Goal: Navigation & Orientation: Locate item on page

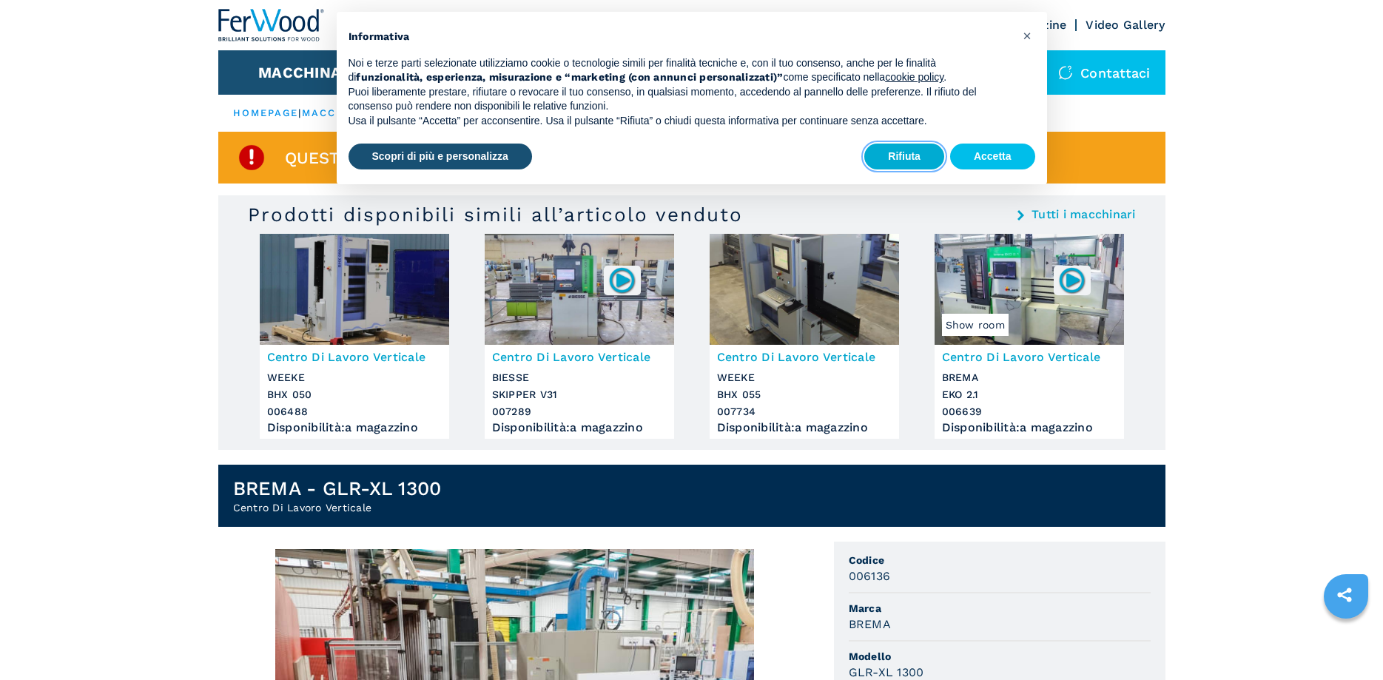
click at [911, 158] on button "Rifiuta" at bounding box center [904, 157] width 80 height 27
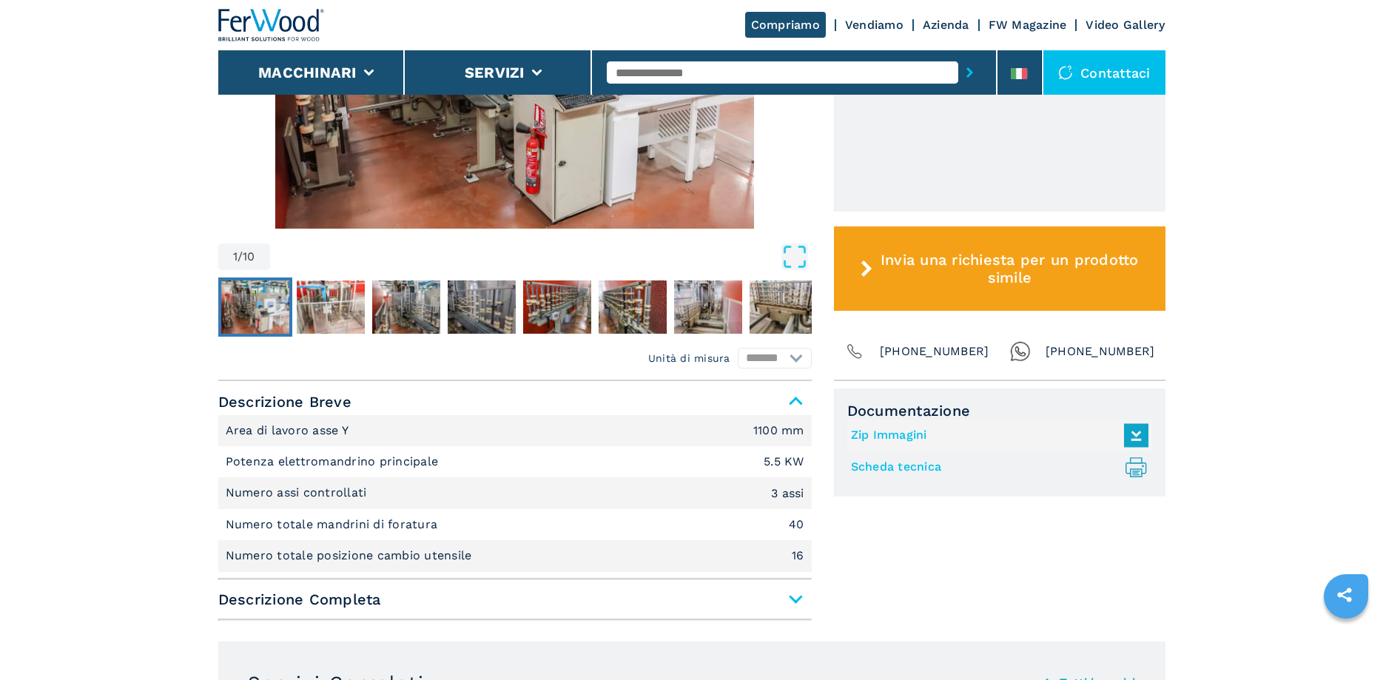
scroll to position [377, 0]
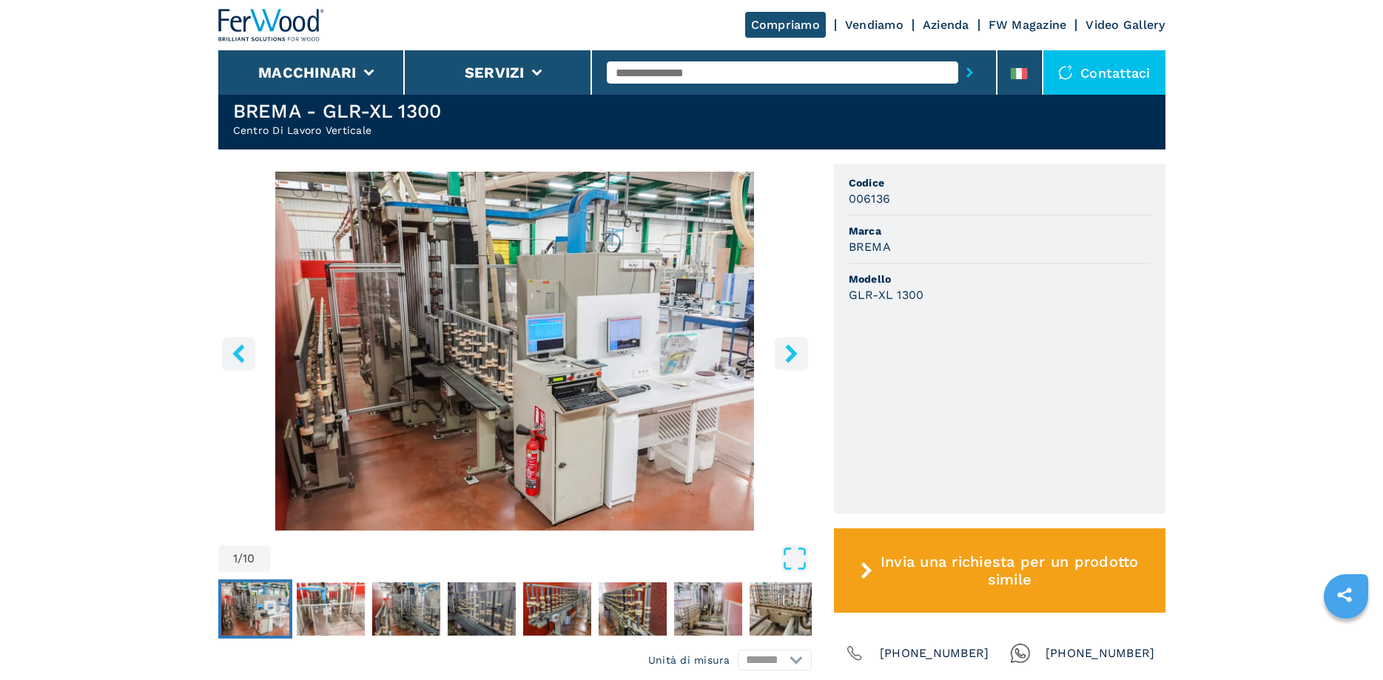
click at [787, 348] on icon "right-button" at bounding box center [791, 353] width 12 height 19
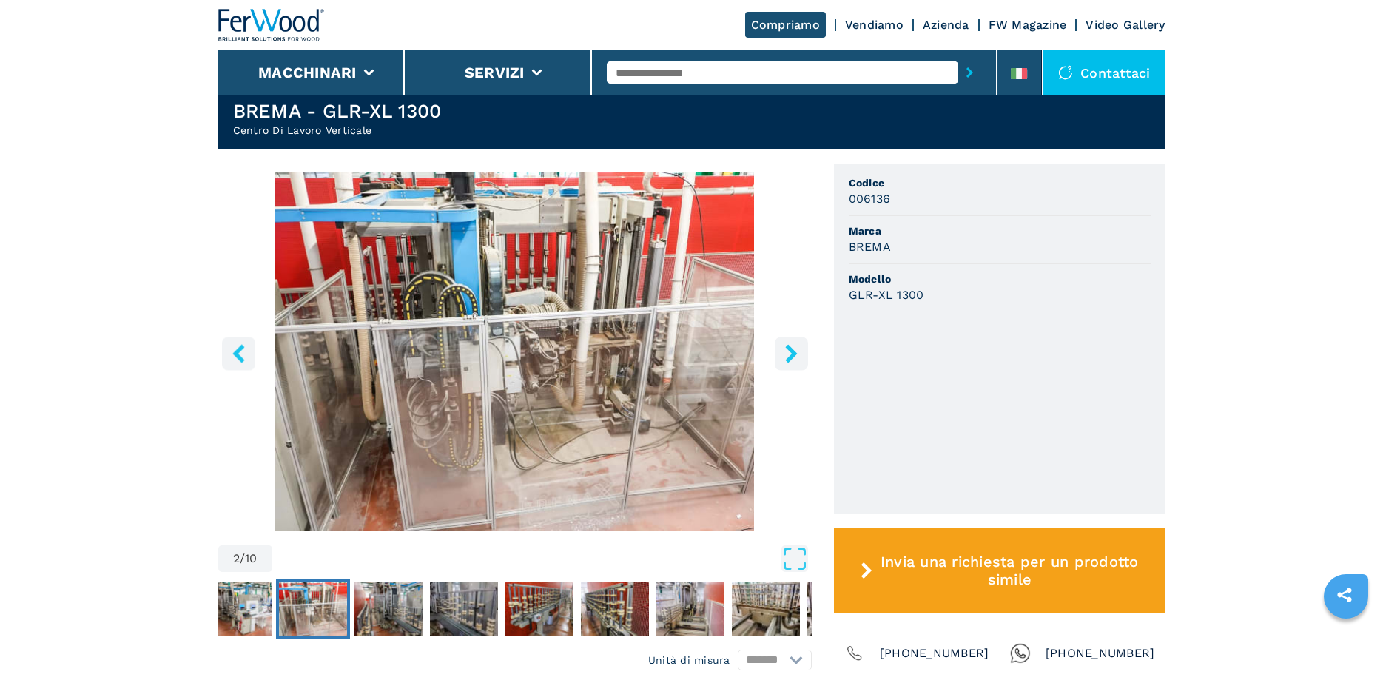
click at [787, 348] on icon "right-button" at bounding box center [791, 353] width 12 height 19
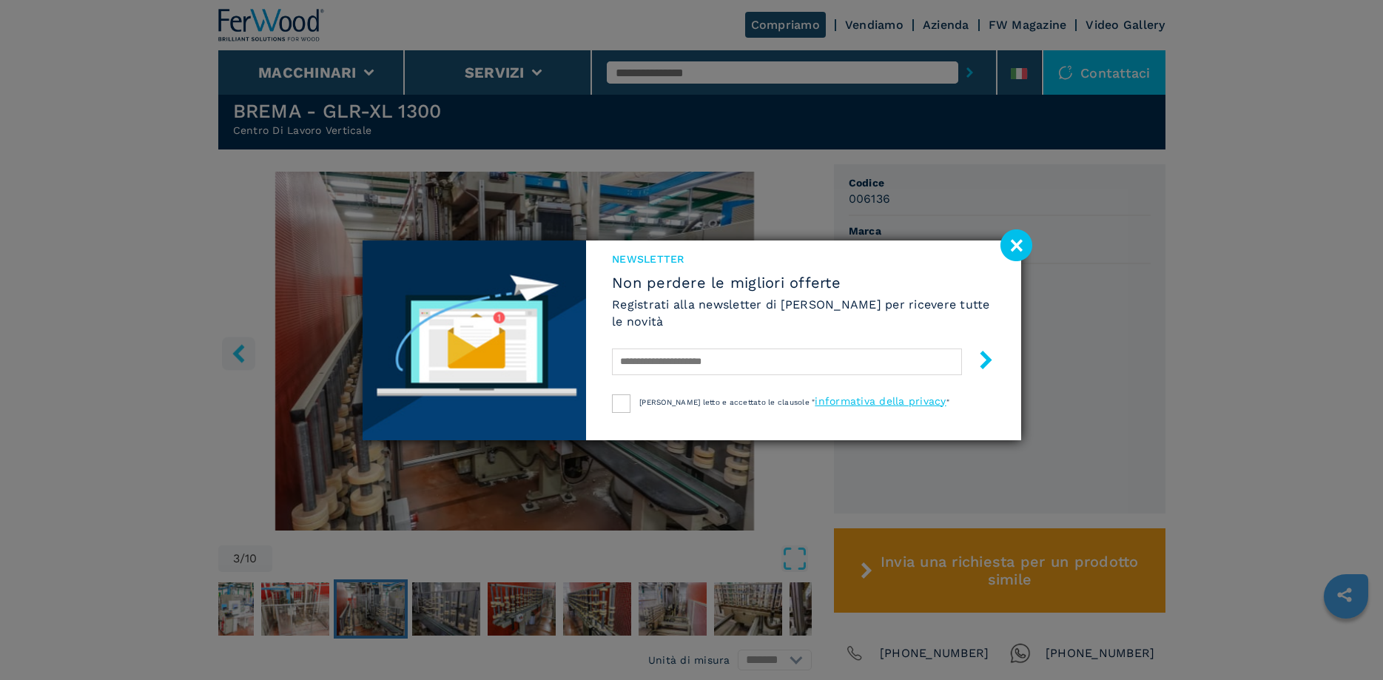
click at [1021, 246] on image at bounding box center [1017, 245] width 32 height 32
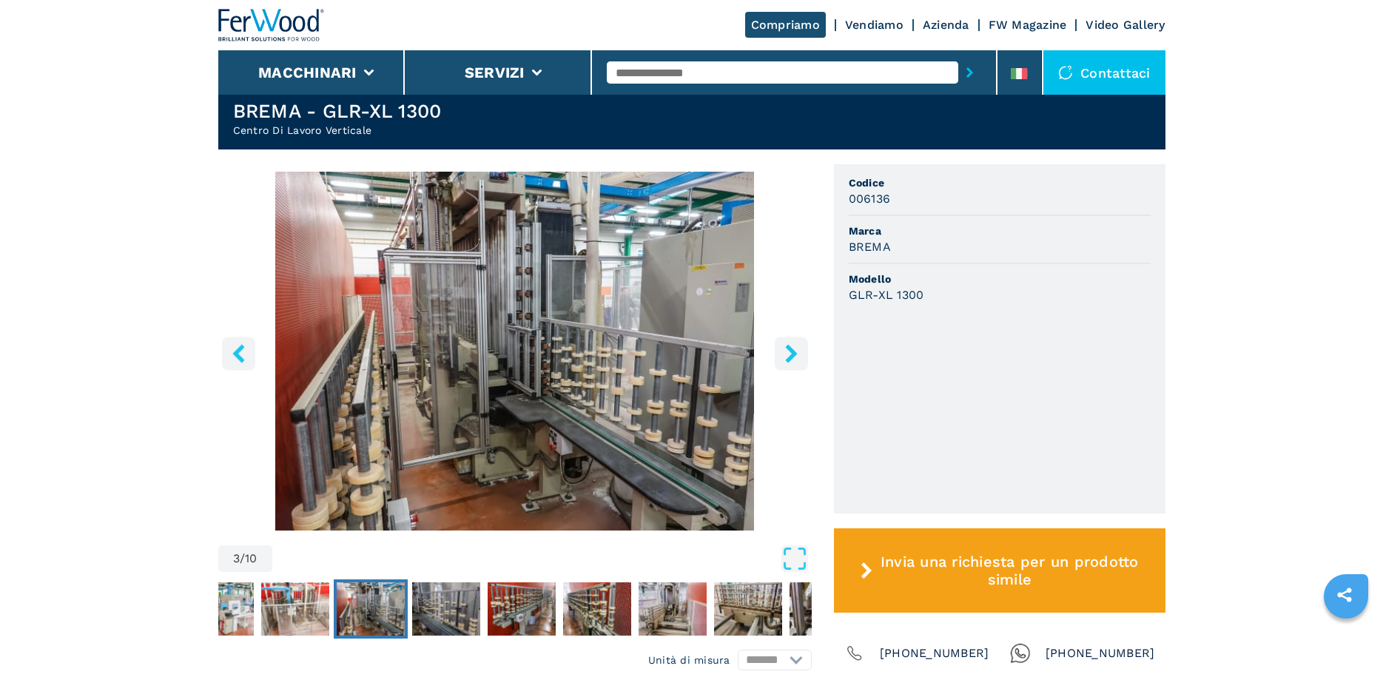
click at [250, 359] on button "left-button" at bounding box center [238, 353] width 33 height 33
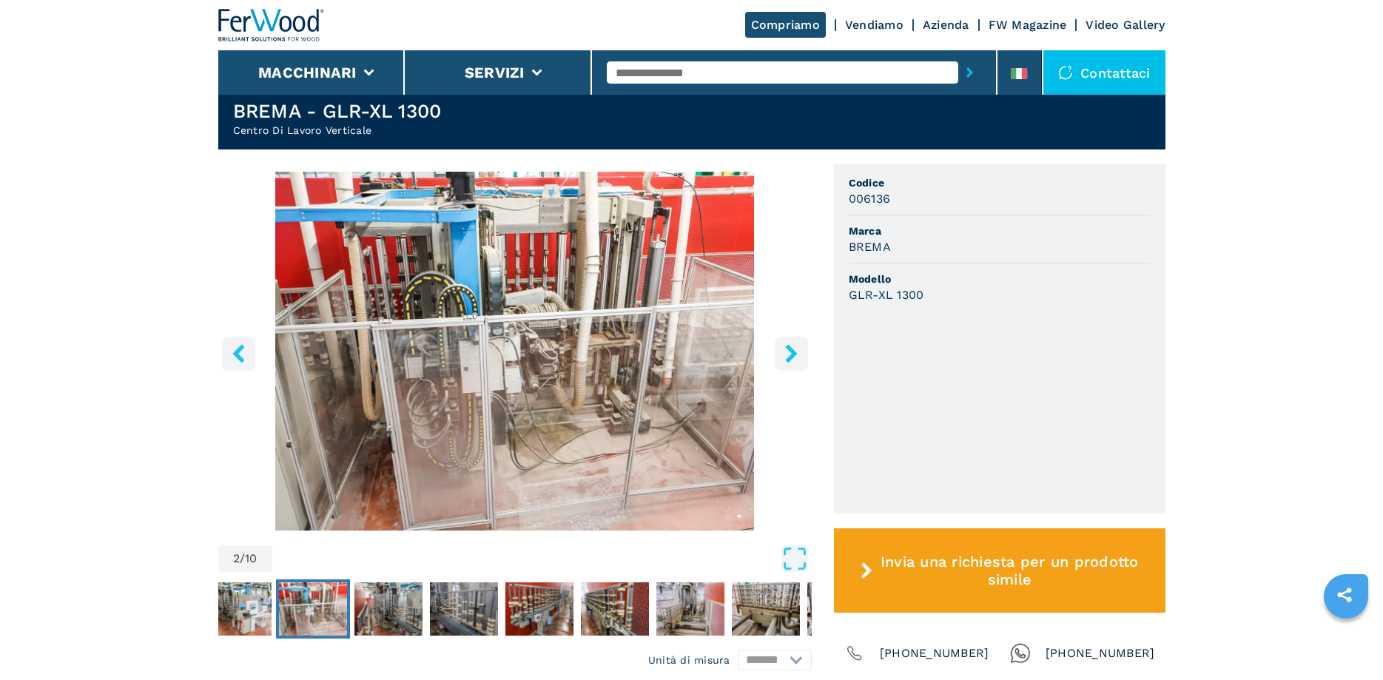
click at [250, 359] on button "left-button" at bounding box center [238, 353] width 33 height 33
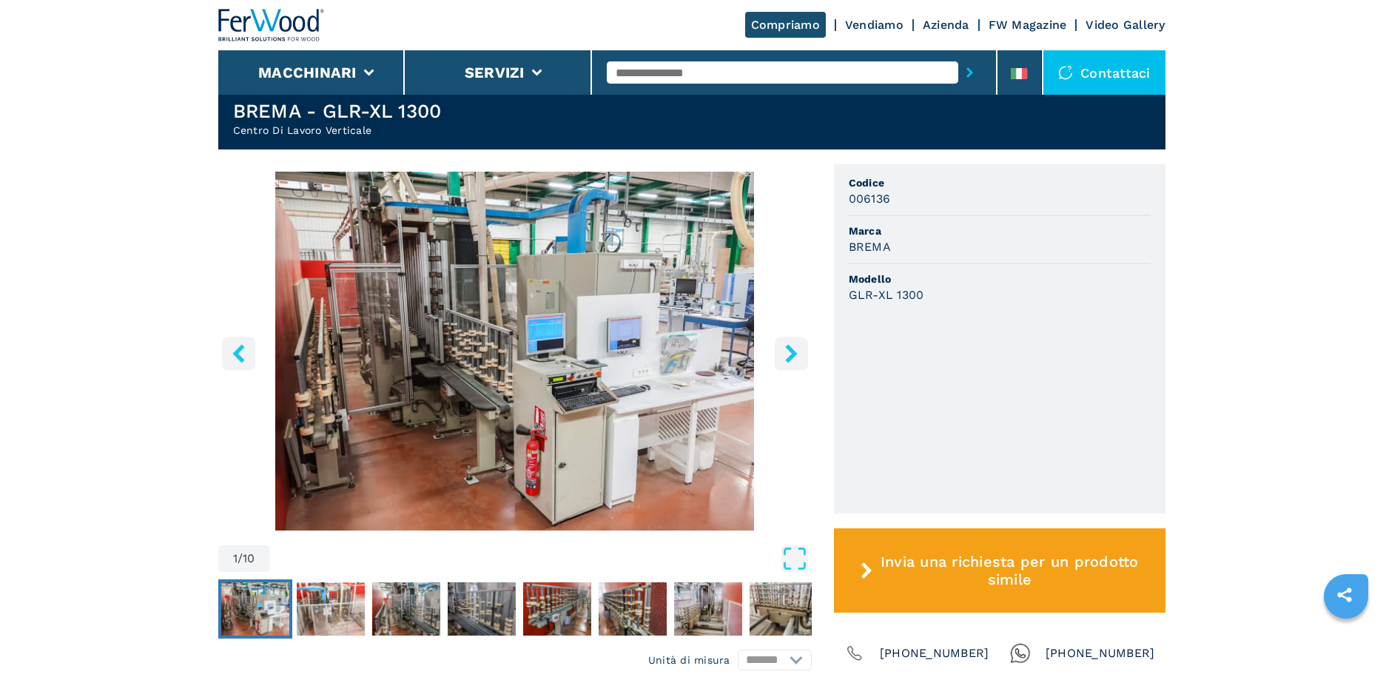
click at [250, 359] on button "left-button" at bounding box center [238, 353] width 33 height 33
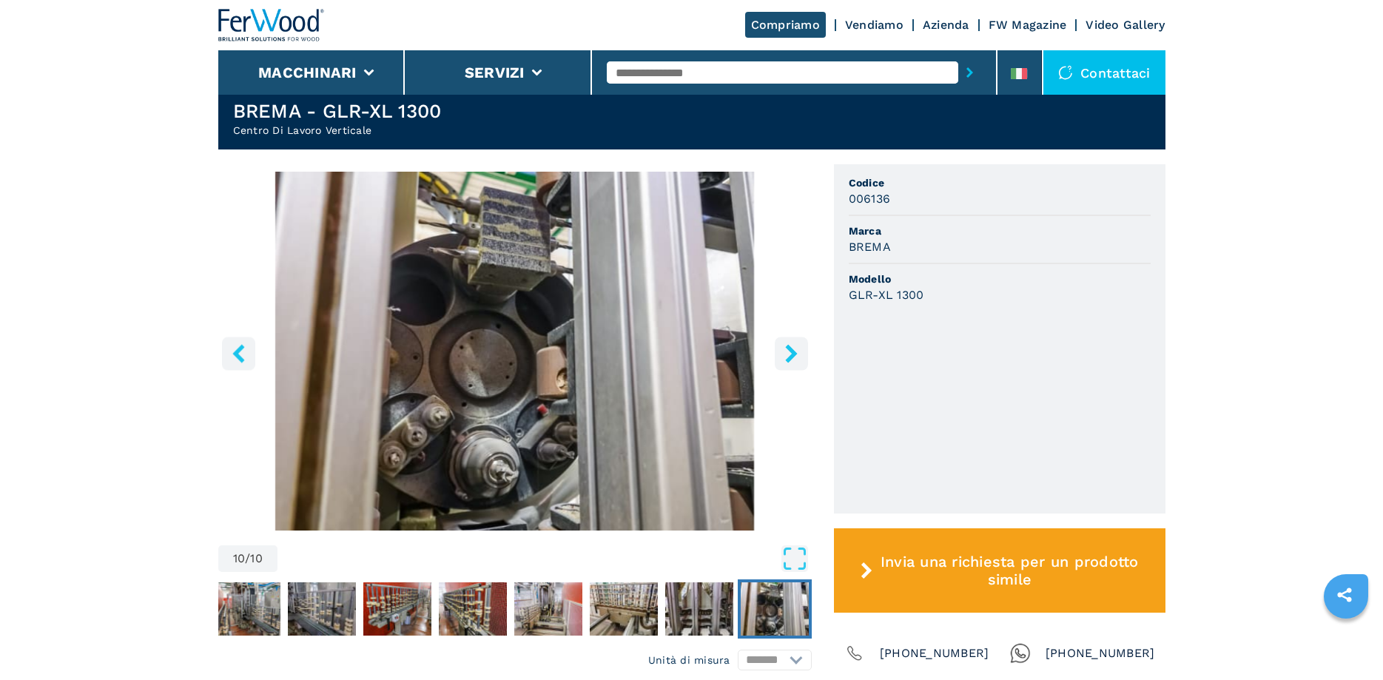
click at [250, 359] on button "left-button" at bounding box center [238, 353] width 33 height 33
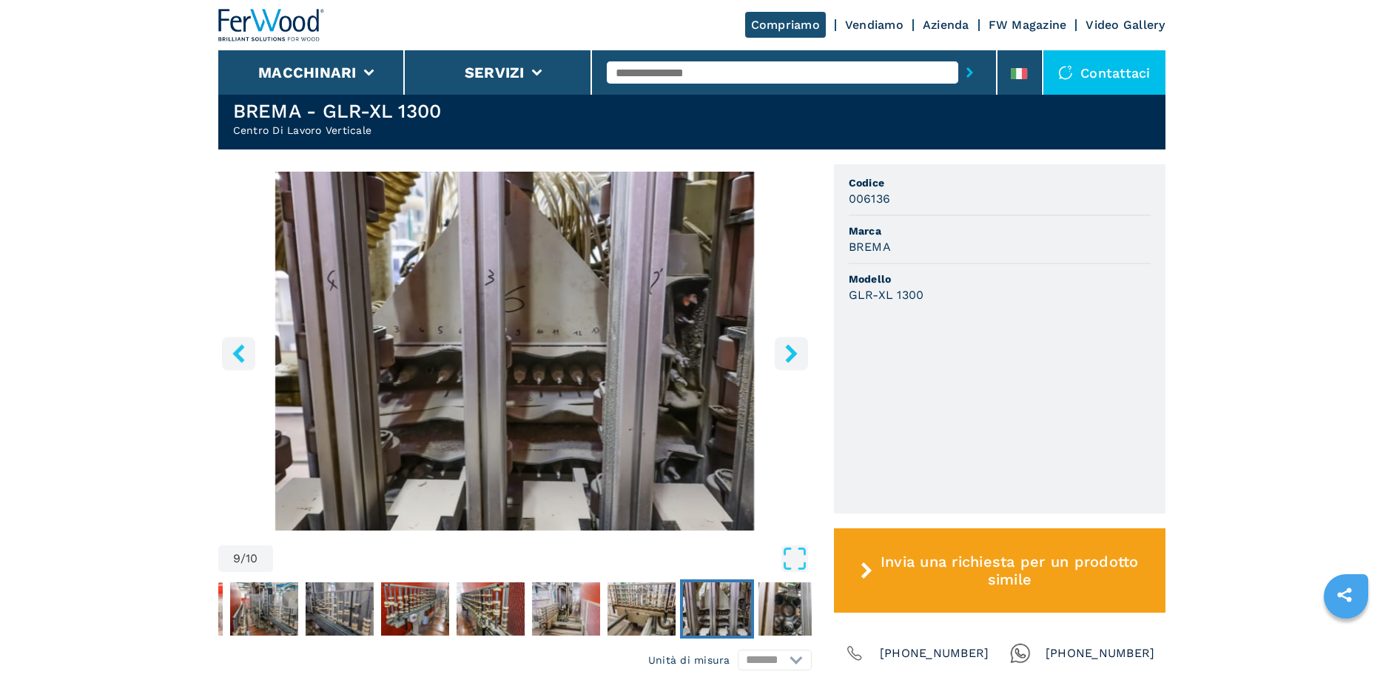
click at [250, 359] on button "left-button" at bounding box center [238, 353] width 33 height 33
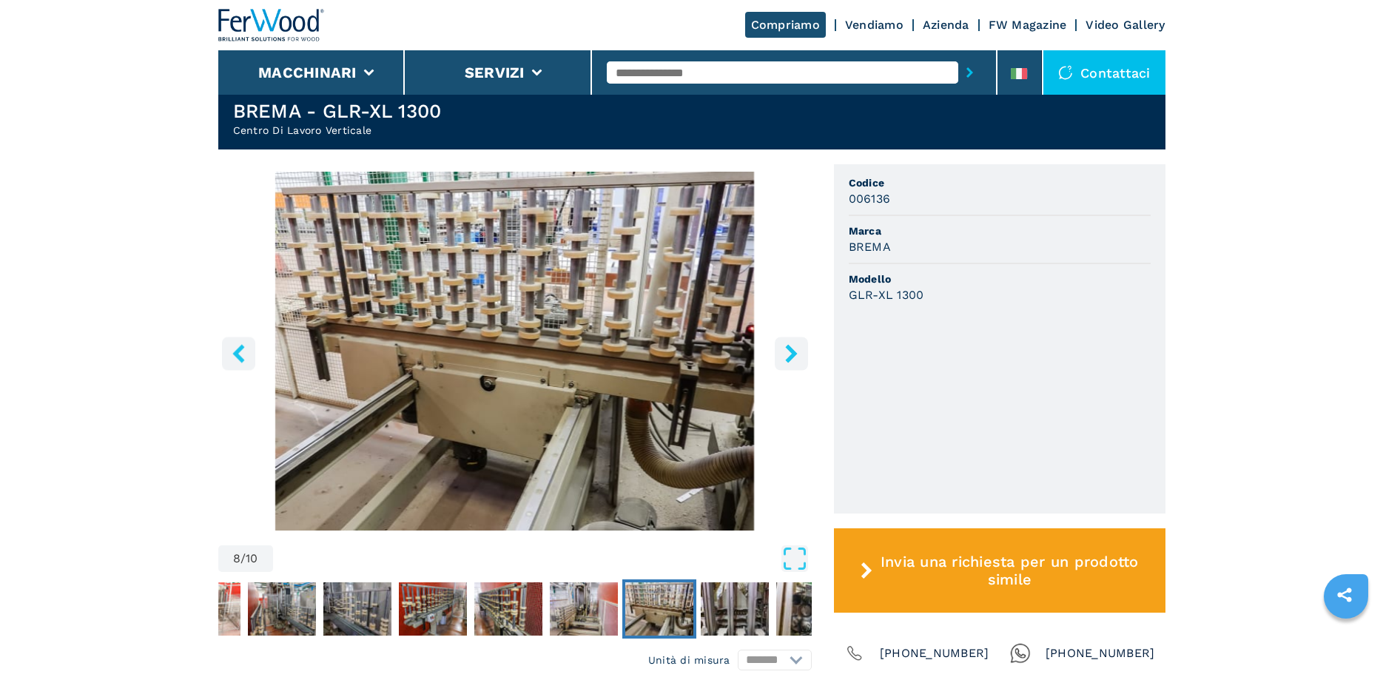
click at [250, 359] on button "left-button" at bounding box center [238, 353] width 33 height 33
